Goal: Information Seeking & Learning: Learn about a topic

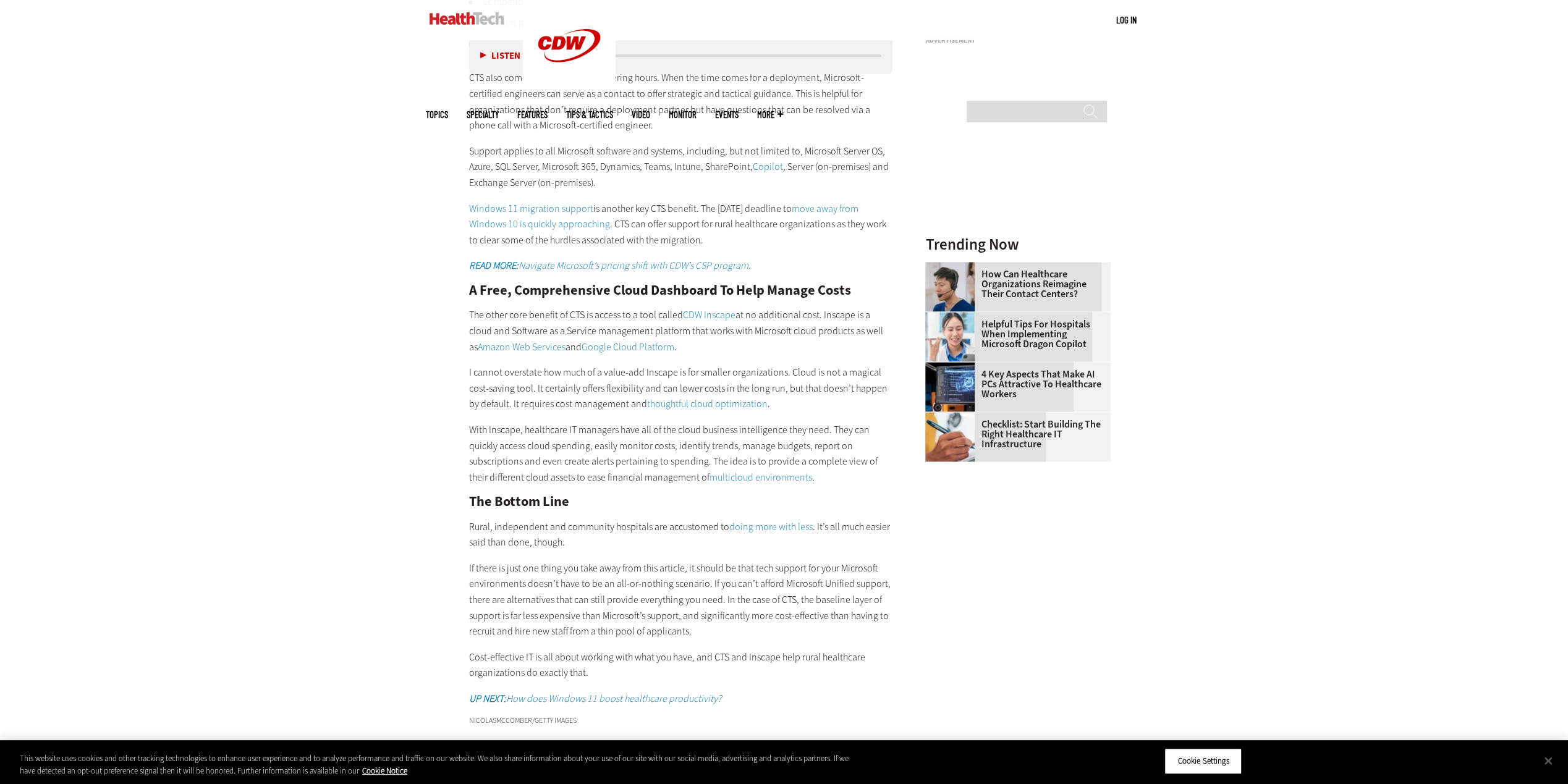
scroll to position [1546, 0]
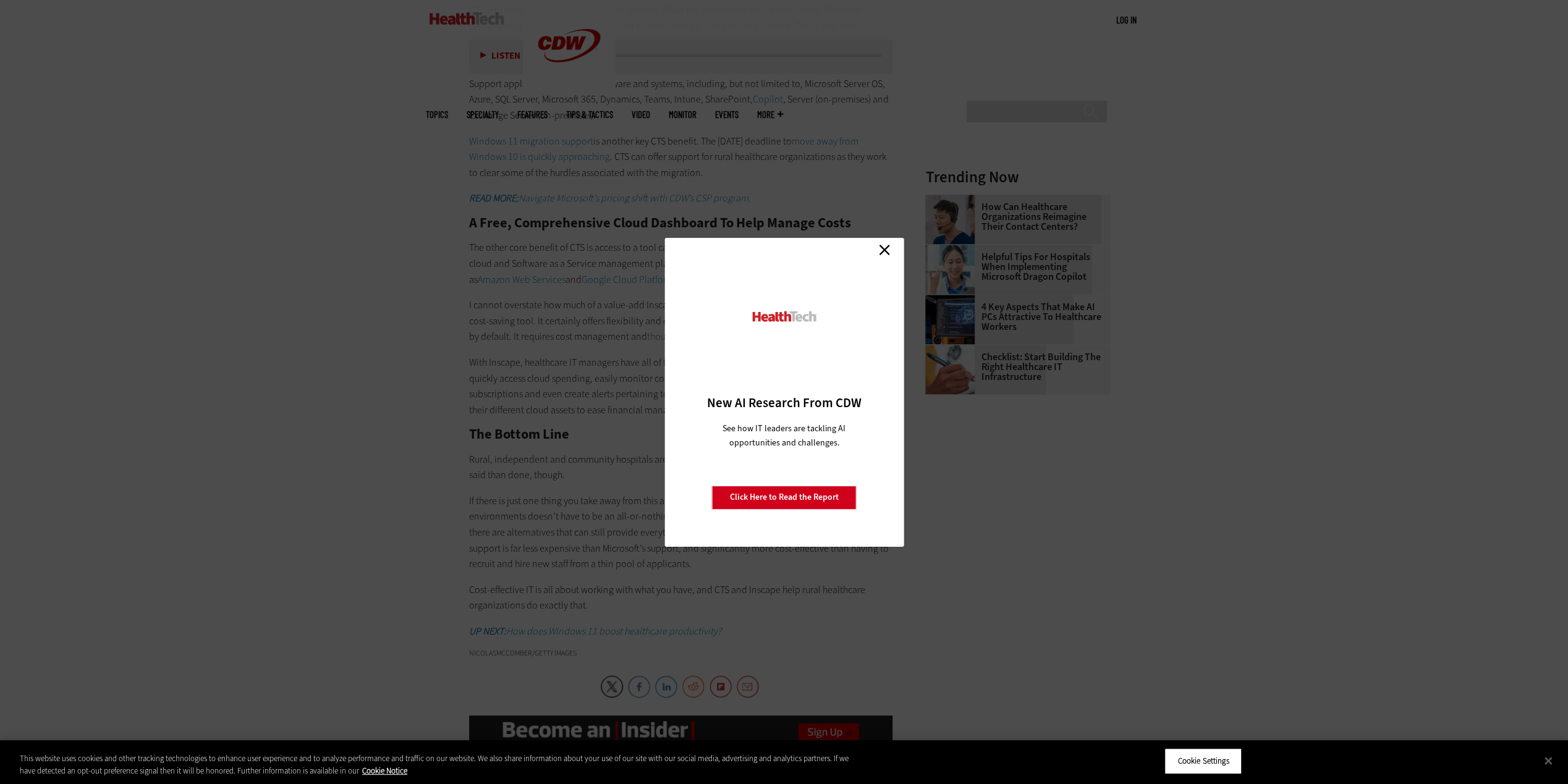
click at [889, 253] on link "Close" at bounding box center [884, 250] width 18 height 18
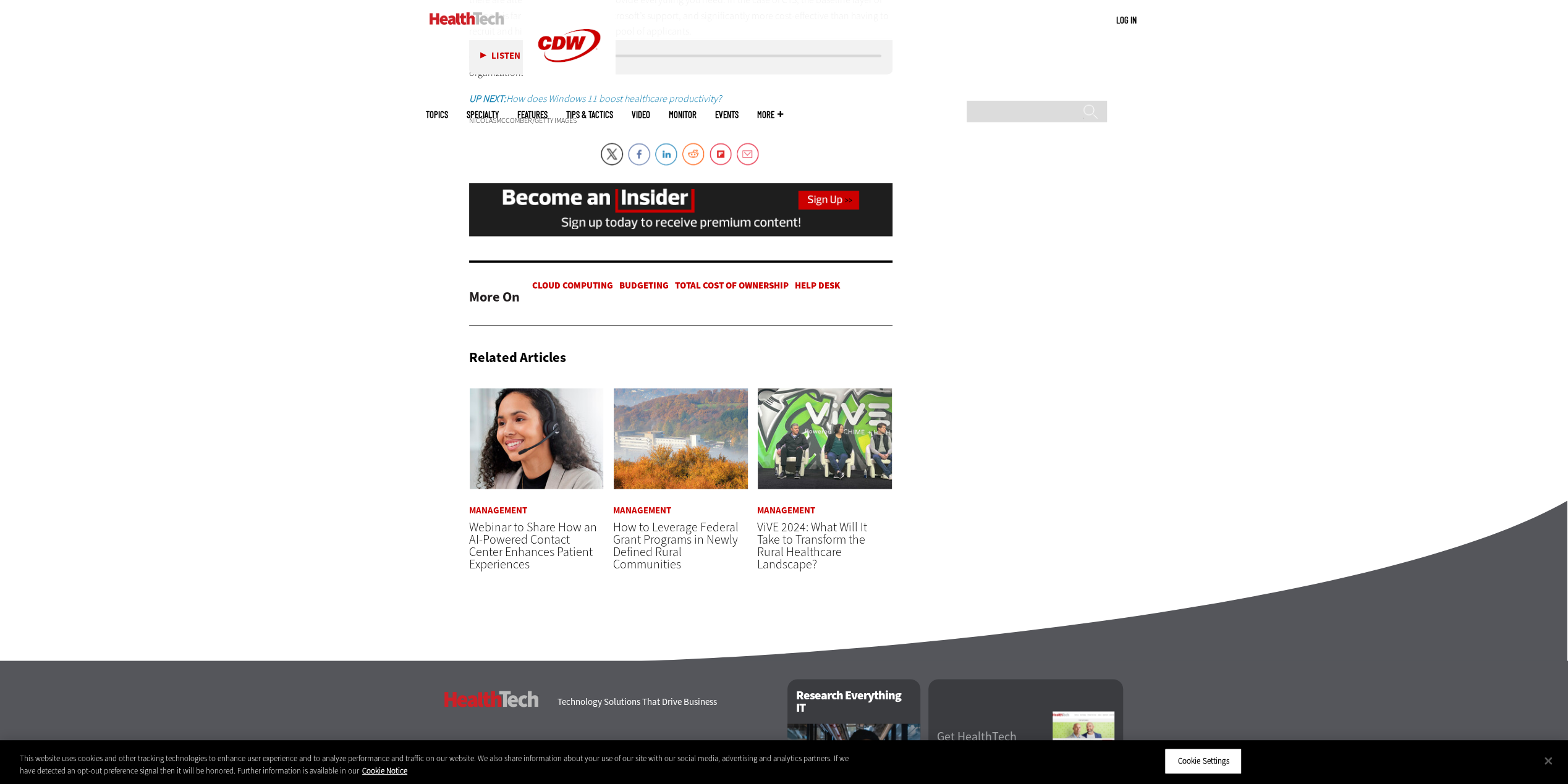
scroll to position [2101, 0]
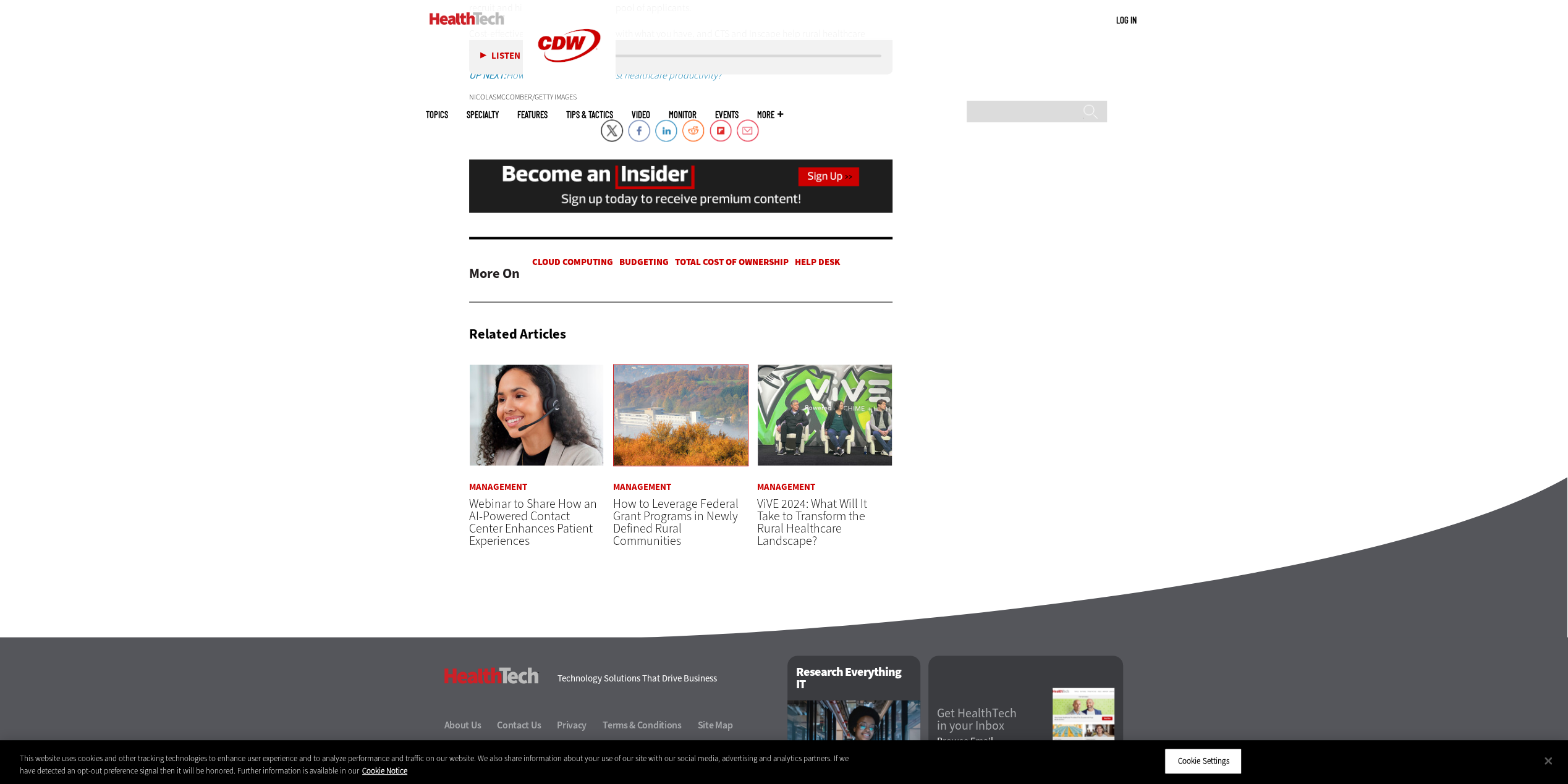
click at [670, 434] on img at bounding box center [681, 414] width 136 height 102
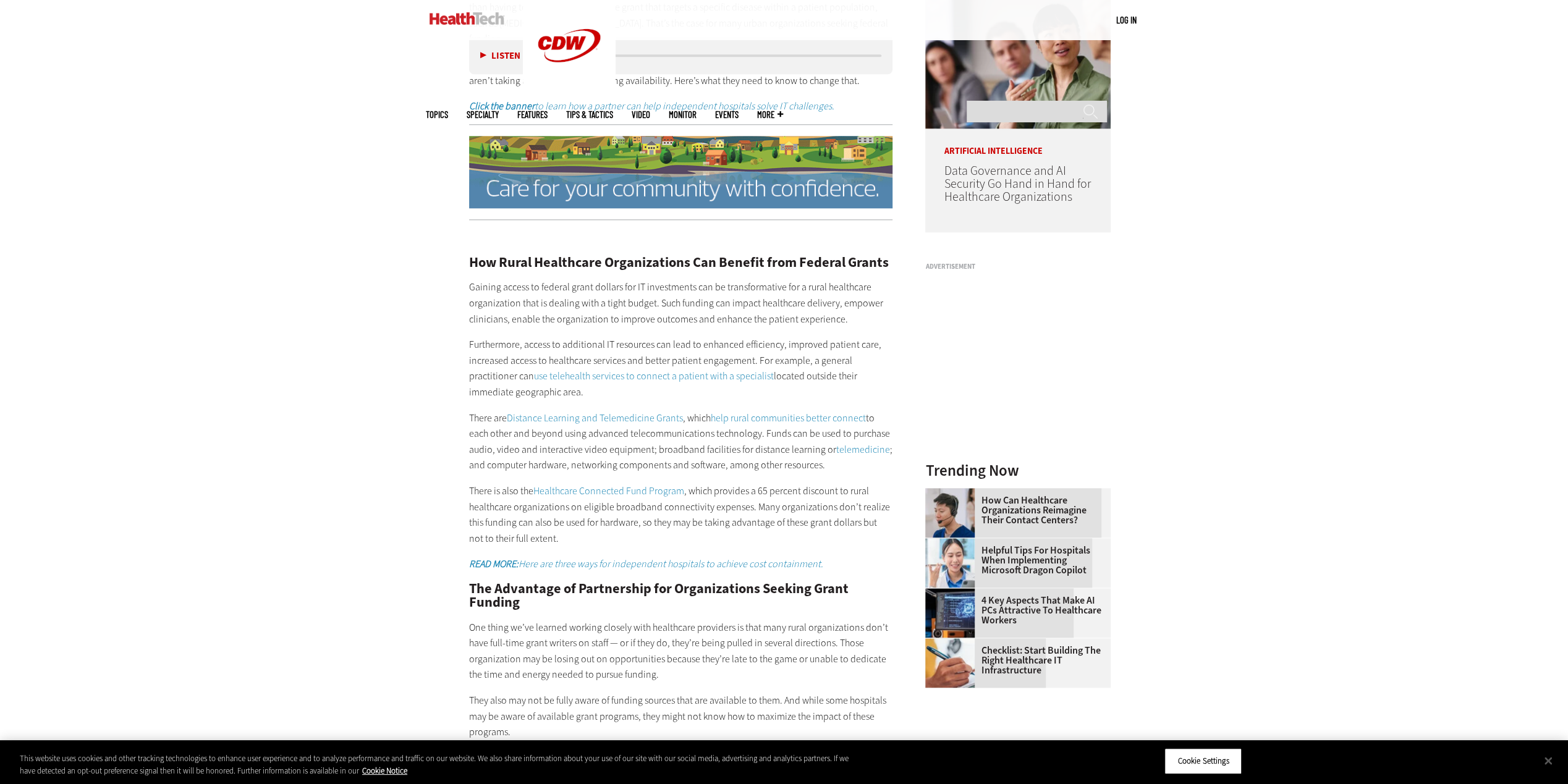
scroll to position [1298, 0]
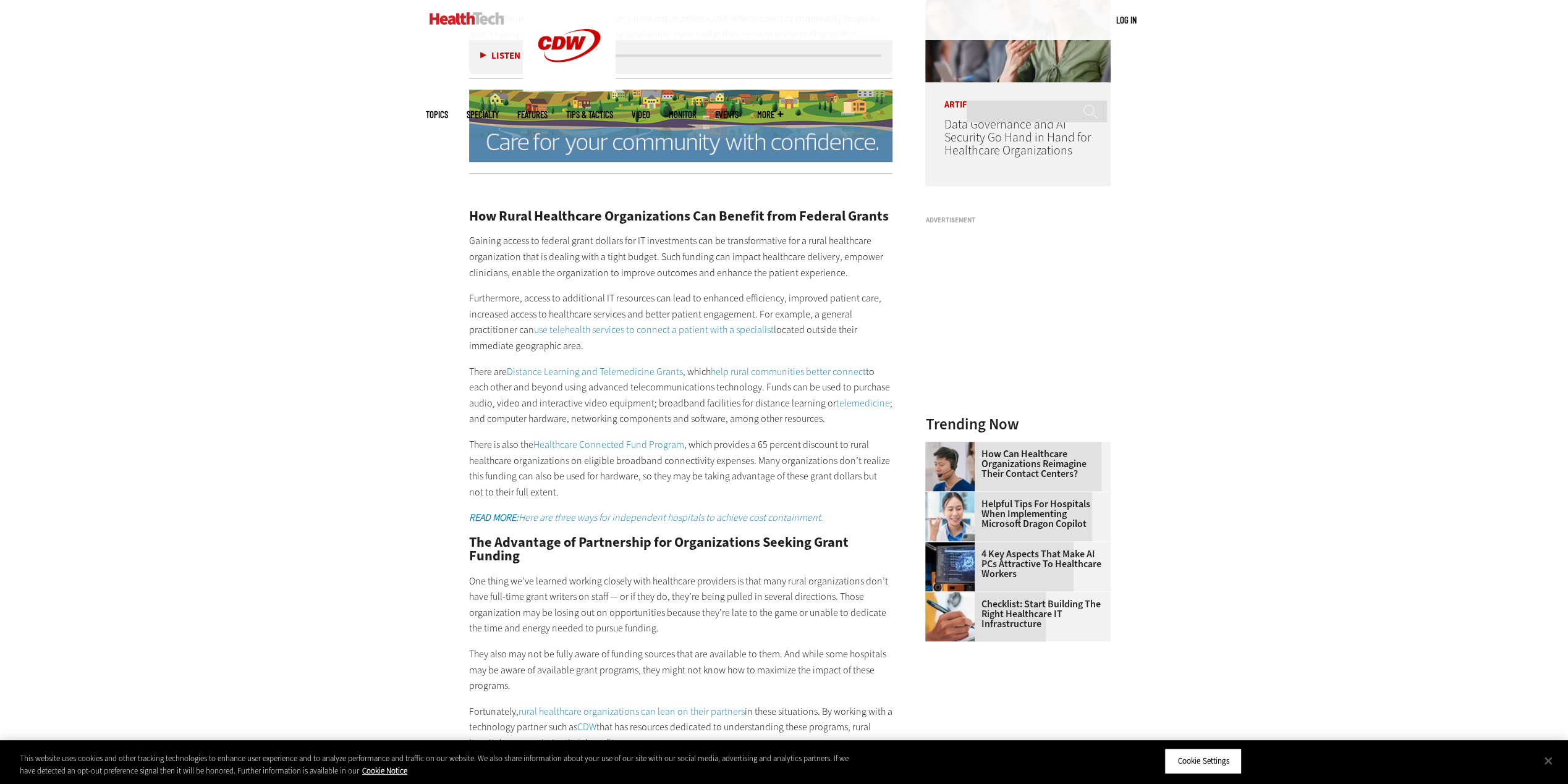
click at [644, 511] on em "READ MORE: Here are three ways for independent hospitals to achieve cost contai…" at bounding box center [646, 518] width 354 height 13
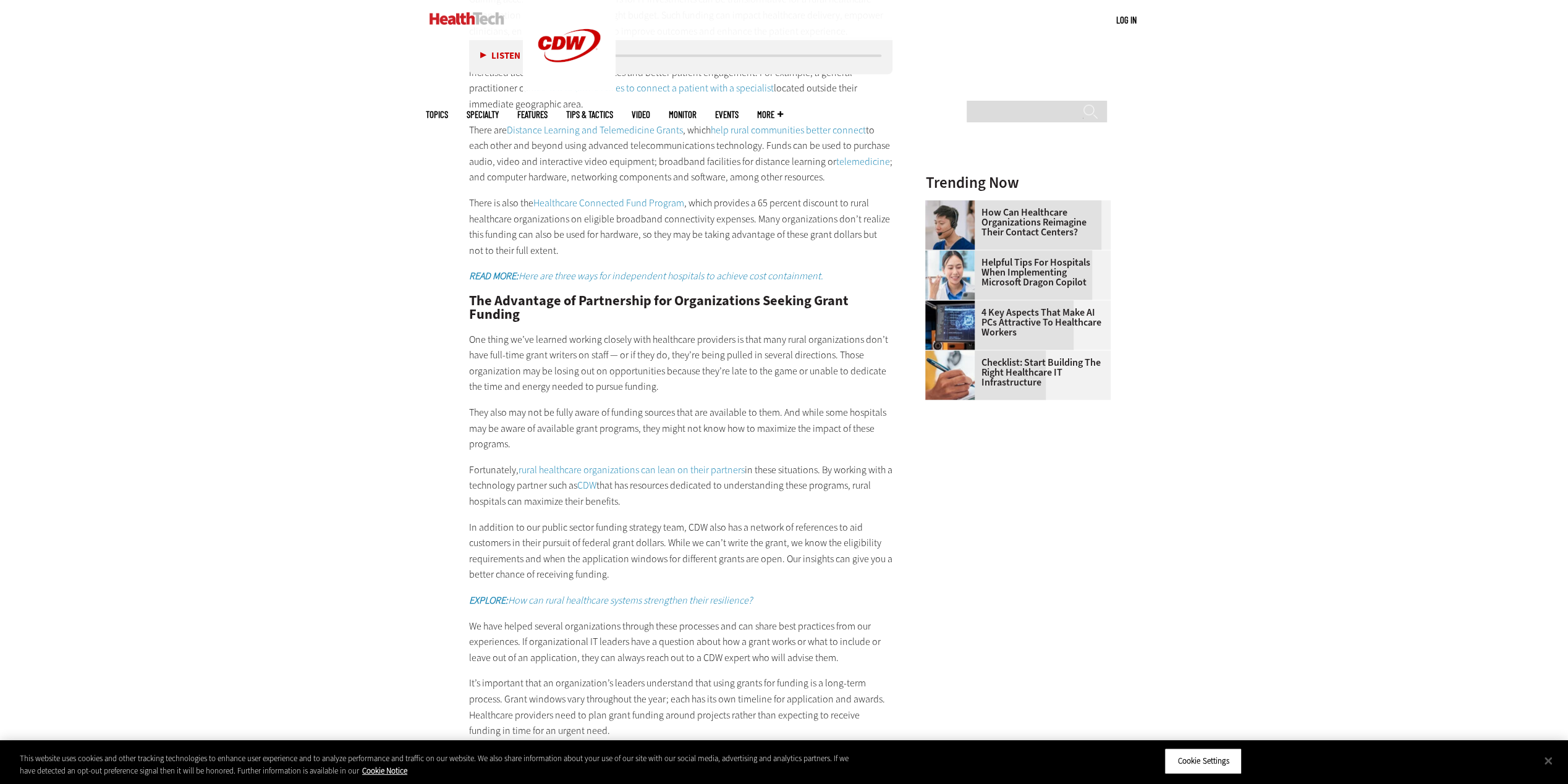
scroll to position [1669, 0]
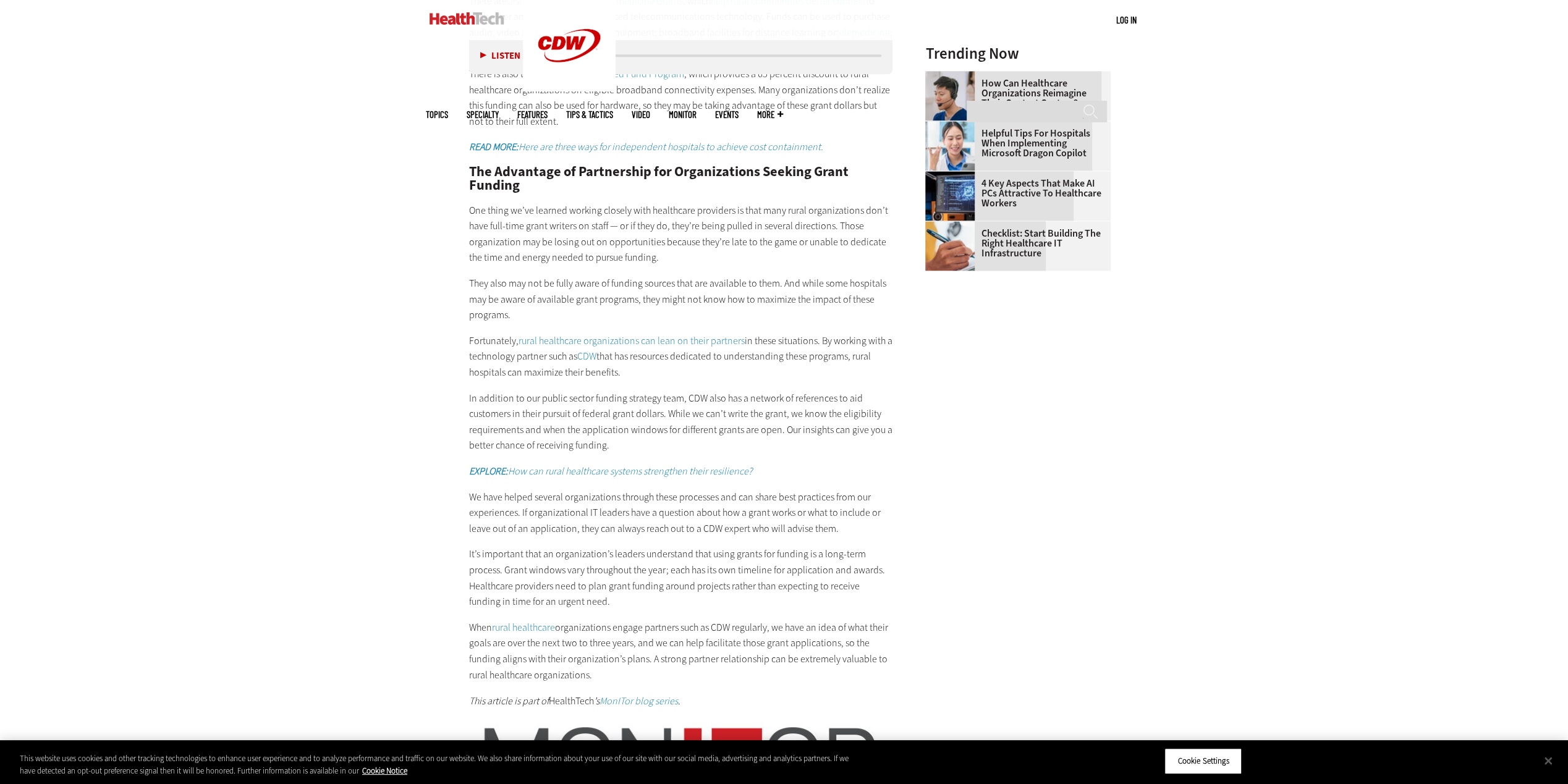
click at [595, 350] on link "CDW" at bounding box center [586, 356] width 19 height 13
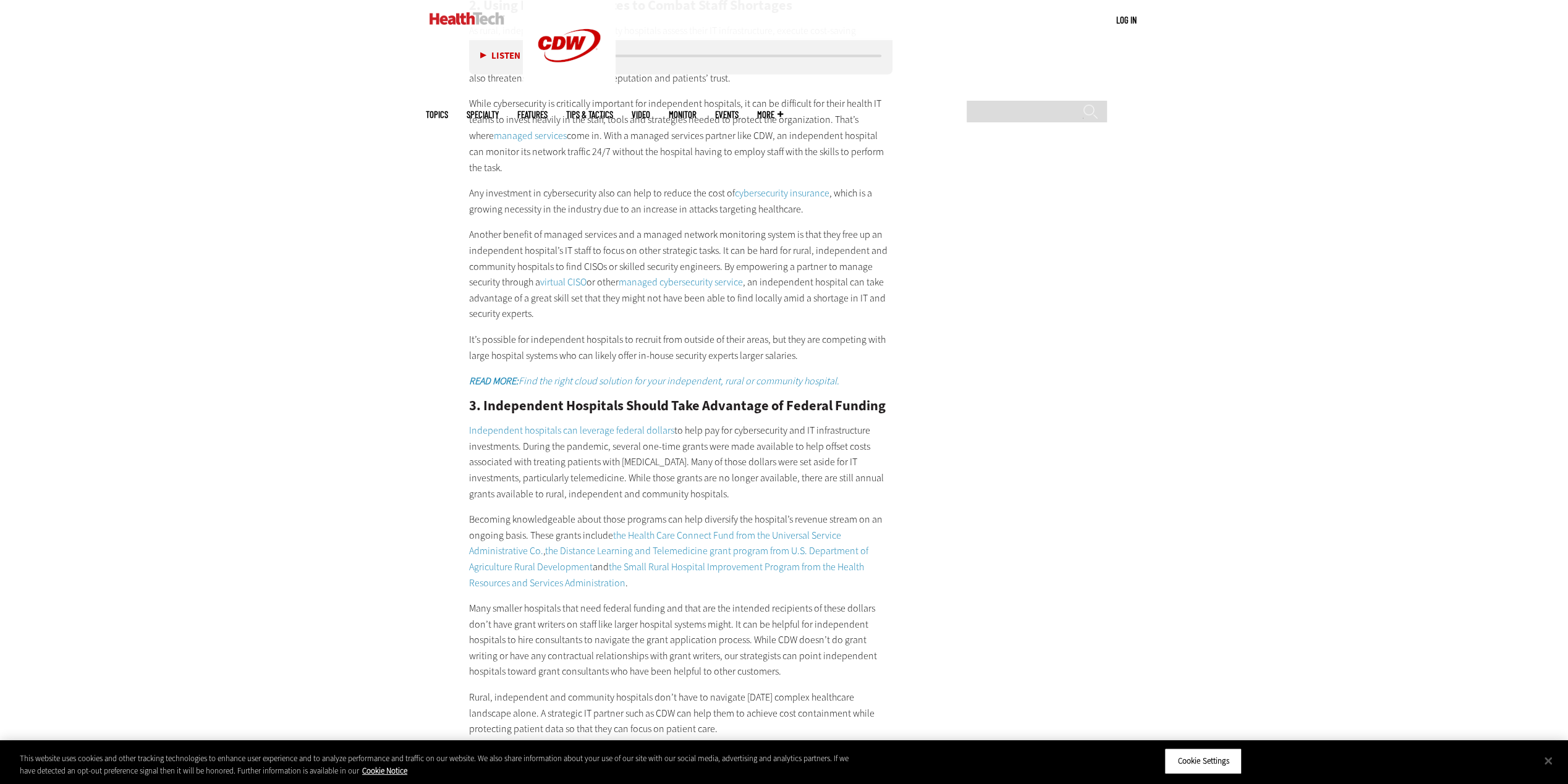
scroll to position [2225, 0]
click at [691, 533] on link "the Health Care Connect Fund from the Universal Service Administrative Co." at bounding box center [655, 542] width 372 height 29
